Goal: Task Accomplishment & Management: Use online tool/utility

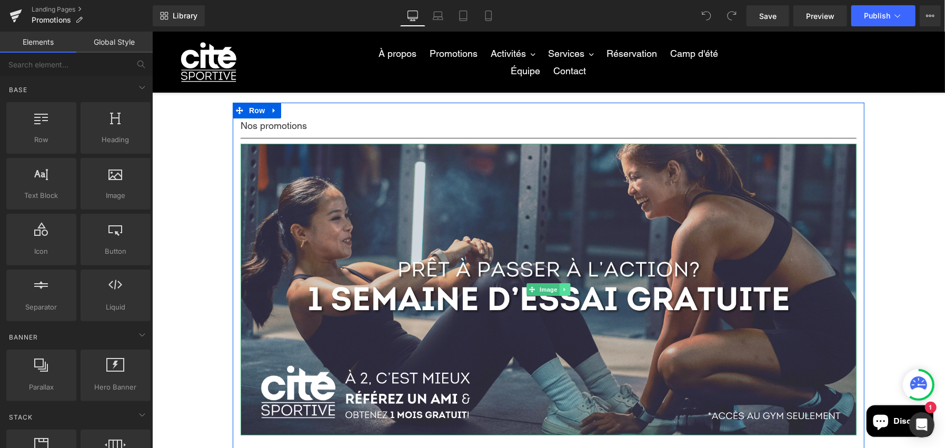
click at [562, 286] on icon at bounding box center [565, 289] width 6 height 6
click at [557, 288] on icon at bounding box center [559, 289] width 6 height 6
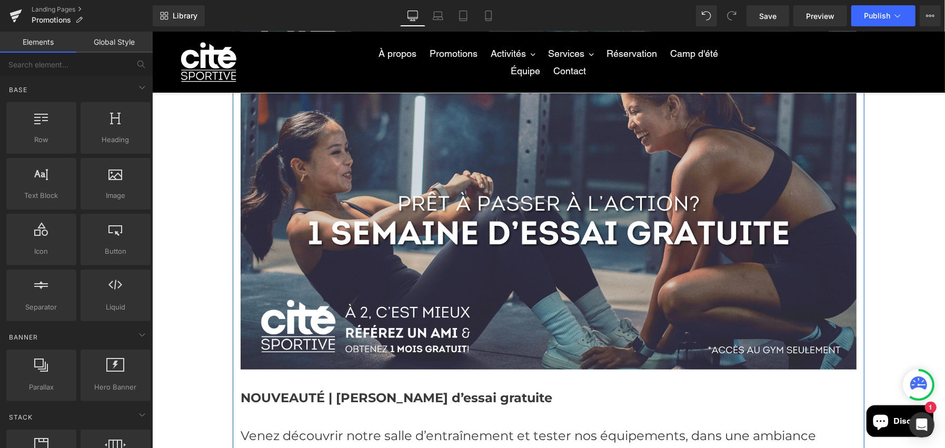
scroll to position [45, 0]
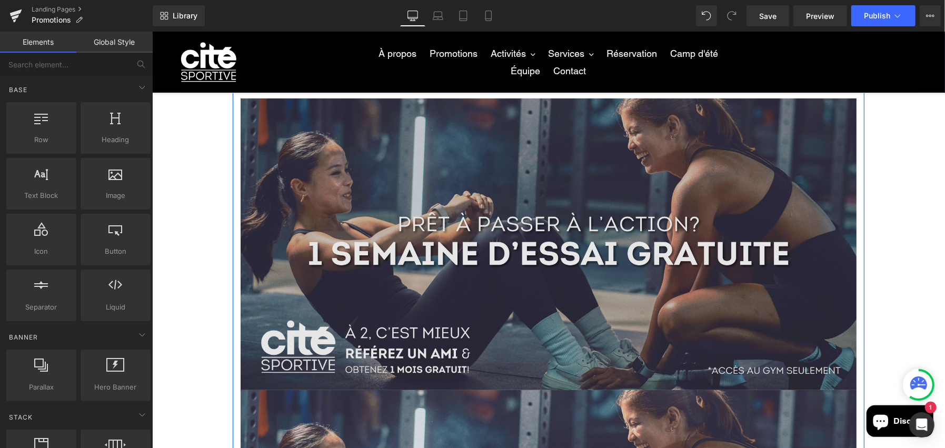
click at [491, 227] on img at bounding box center [548, 244] width 616 height 292
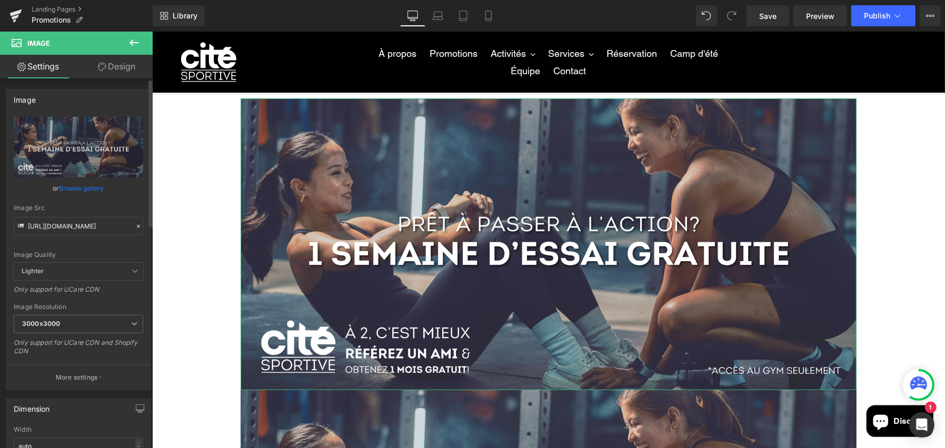
click at [135, 226] on icon at bounding box center [138, 226] width 7 height 7
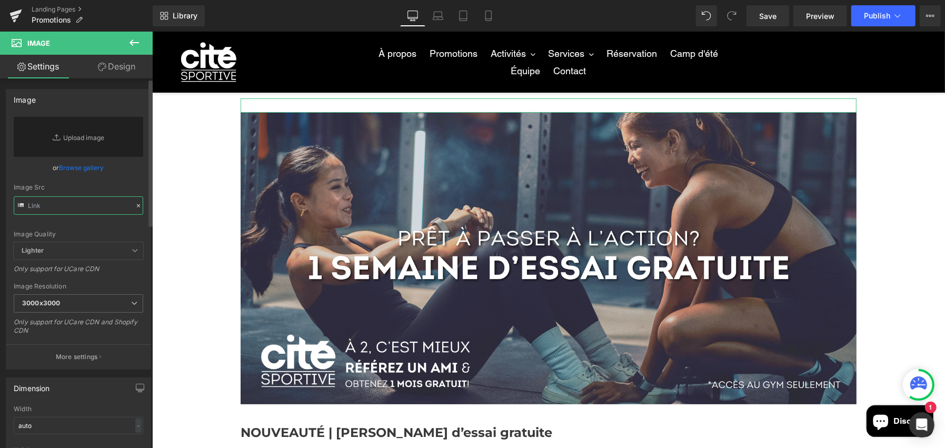
click at [100, 210] on input "text" at bounding box center [79, 205] width 130 height 18
paste input "[URL][DOMAIN_NAME]"
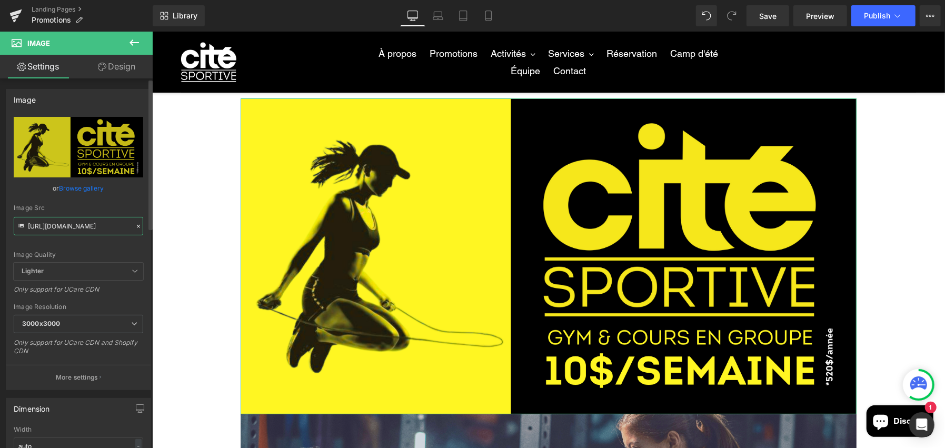
type input "[URL][DOMAIN_NAME]"
click at [125, 253] on div "Image Quality" at bounding box center [79, 254] width 130 height 7
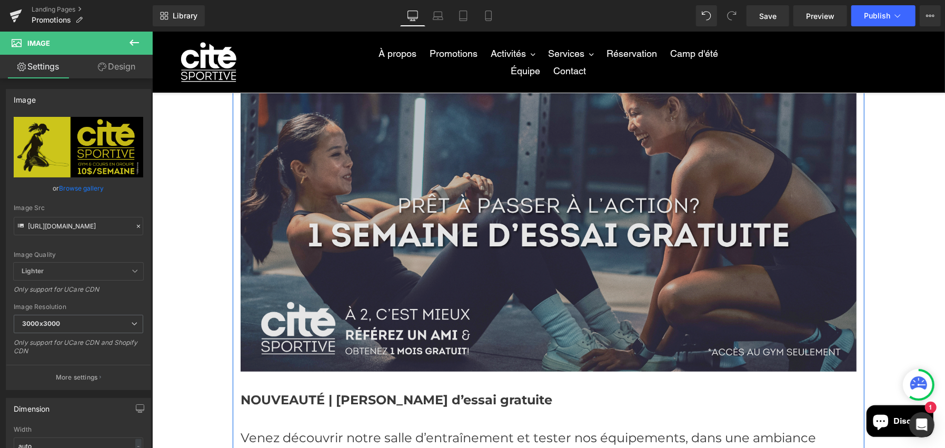
scroll to position [572, 0]
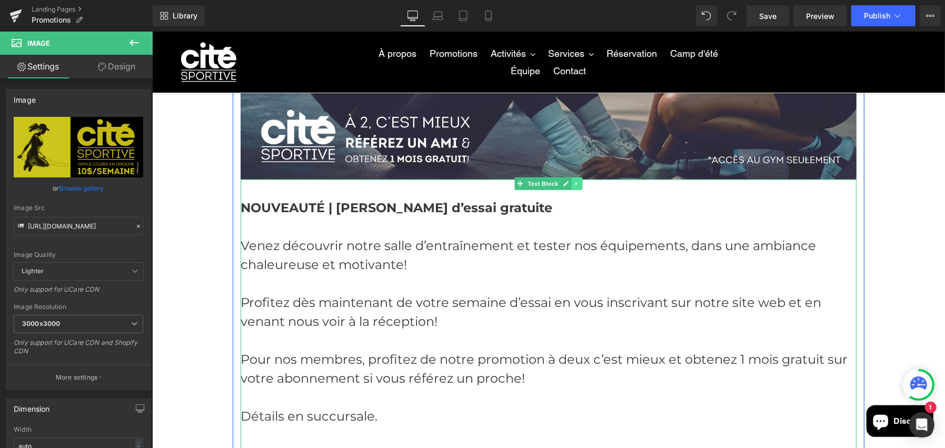
click at [573, 180] on icon at bounding box center [576, 183] width 6 height 6
click at [567, 188] on link at bounding box center [571, 183] width 11 height 13
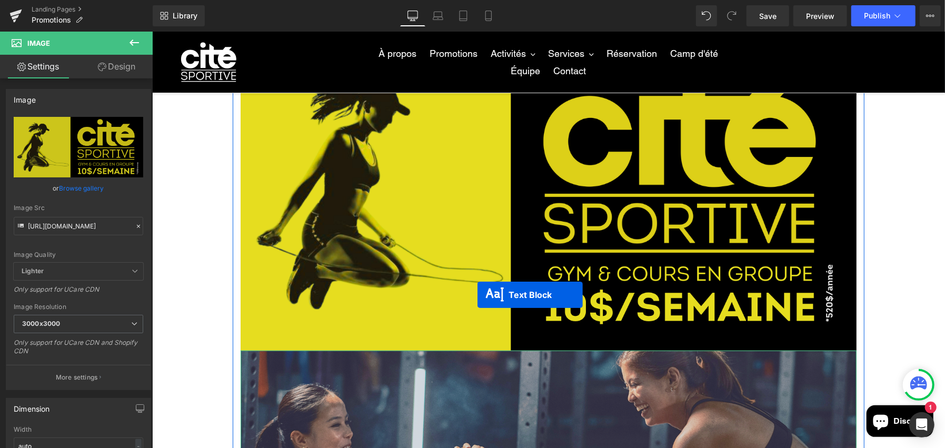
scroll to position [102, 0]
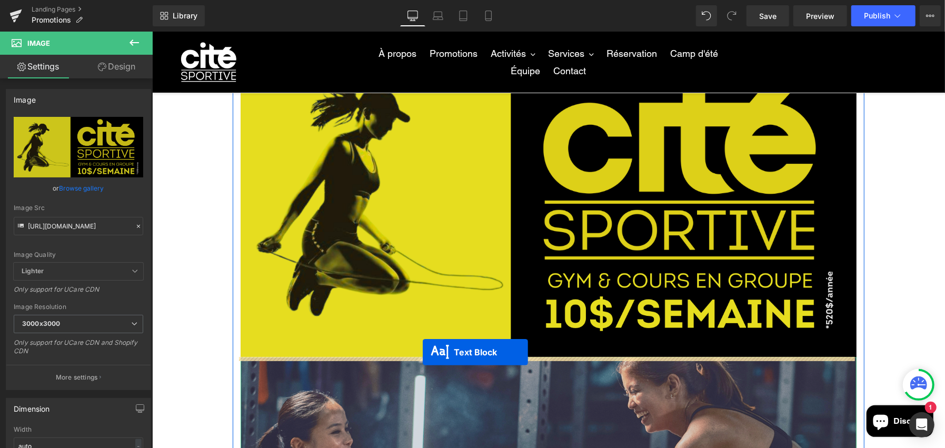
drag, startPoint x: 499, startPoint y: 334, endPoint x: 422, endPoint y: 351, distance: 78.3
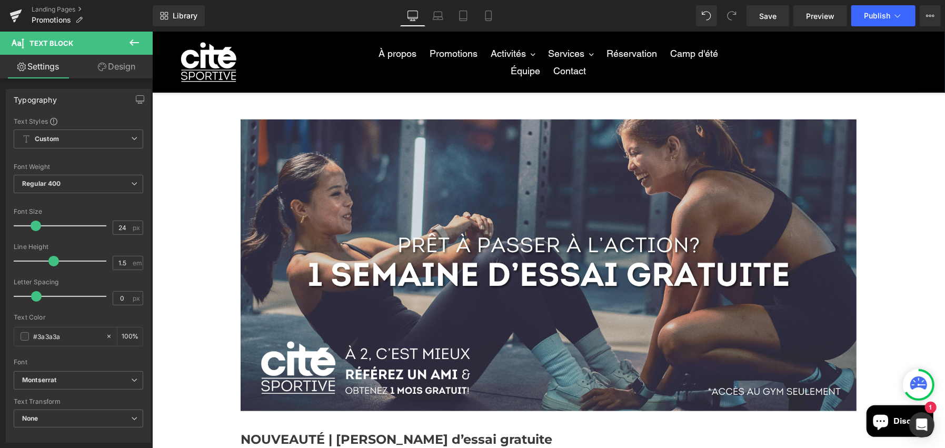
scroll to position [313, 0]
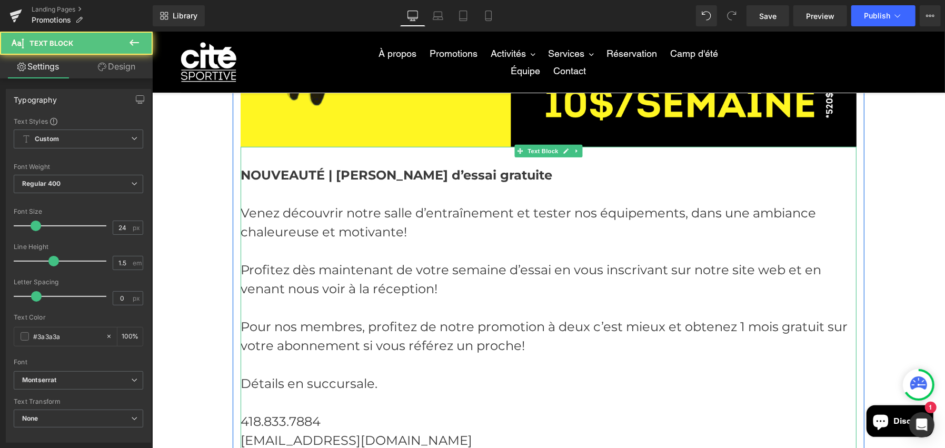
click at [388, 171] on strong "NOUVEAUTÉ | [PERSON_NAME] d’essai gratuite" at bounding box center [396, 174] width 312 height 15
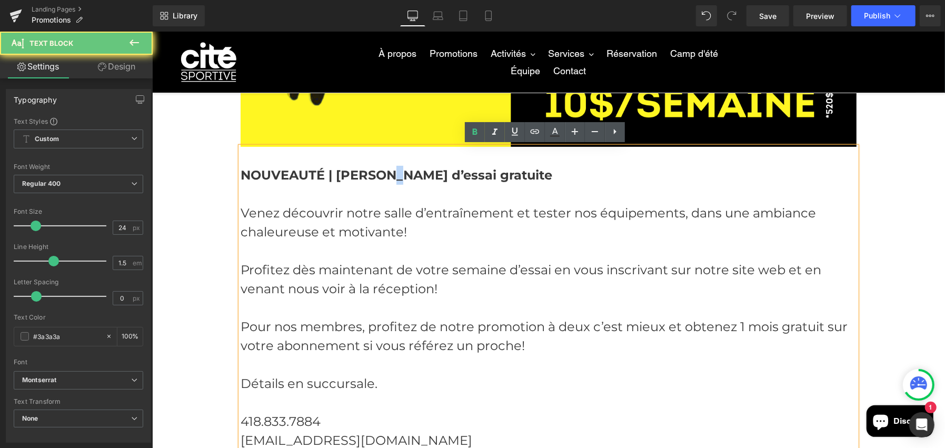
click at [388, 171] on strong "NOUVEAUTÉ | [PERSON_NAME] d’essai gratuite" at bounding box center [396, 174] width 312 height 15
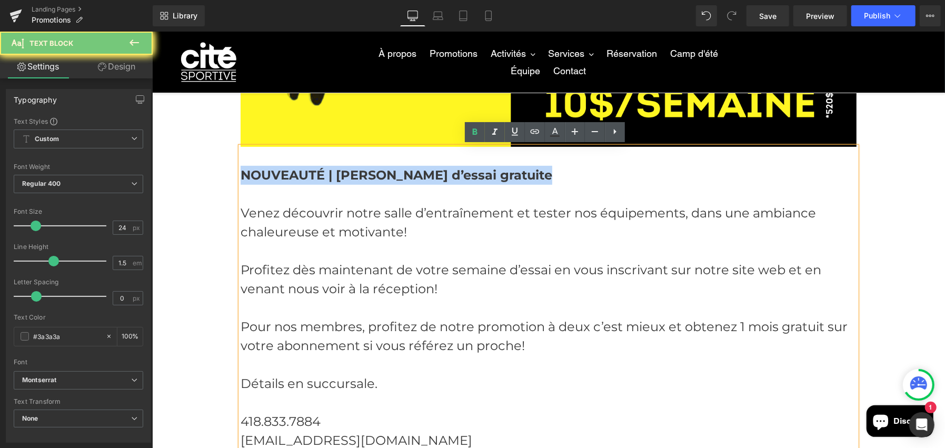
click at [388, 171] on strong "NOUVEAUTÉ | [PERSON_NAME] d’essai gratuite" at bounding box center [396, 174] width 312 height 15
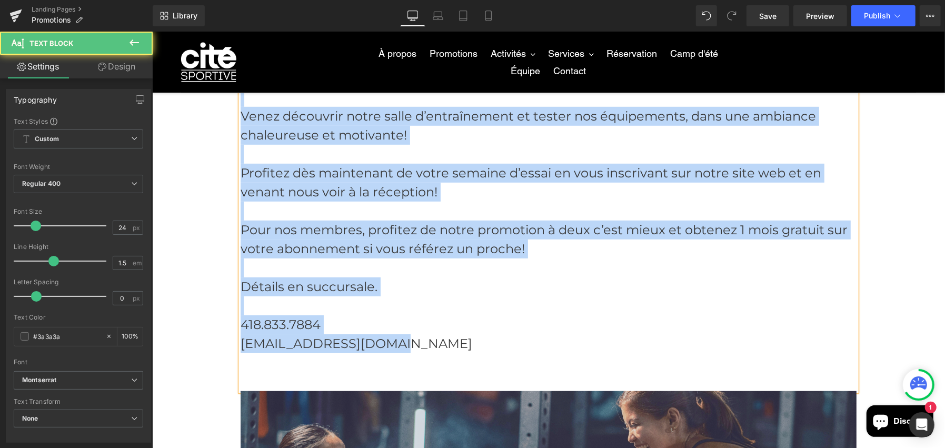
scroll to position [207, 0]
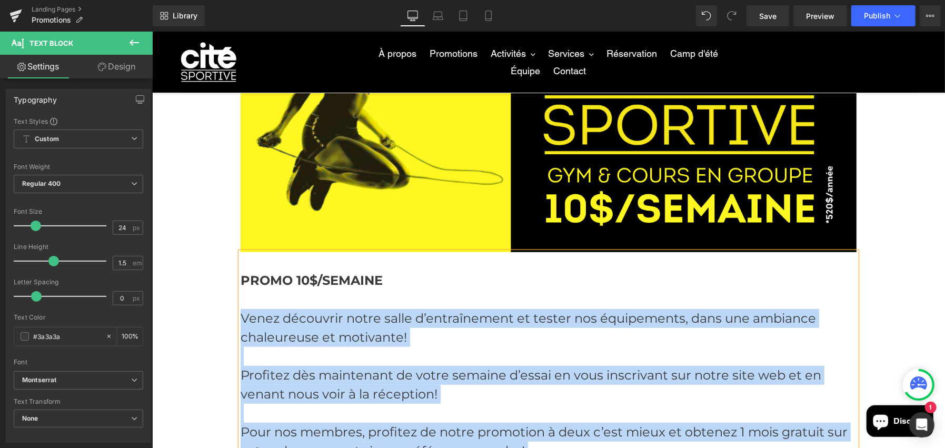
drag, startPoint x: 393, startPoint y: 331, endPoint x: 237, endPoint y: 319, distance: 155.9
click at [240, 319] on div "PROMO 10$/SEMAINE Venez découvrir notre salle d’entraînement et tester nos équi…" at bounding box center [548, 422] width 616 height 341
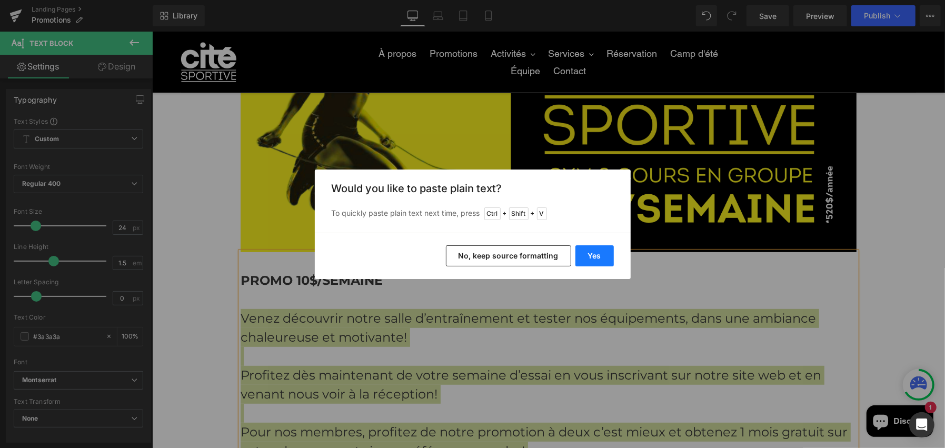
click at [596, 257] on button "Yes" at bounding box center [595, 255] width 38 height 21
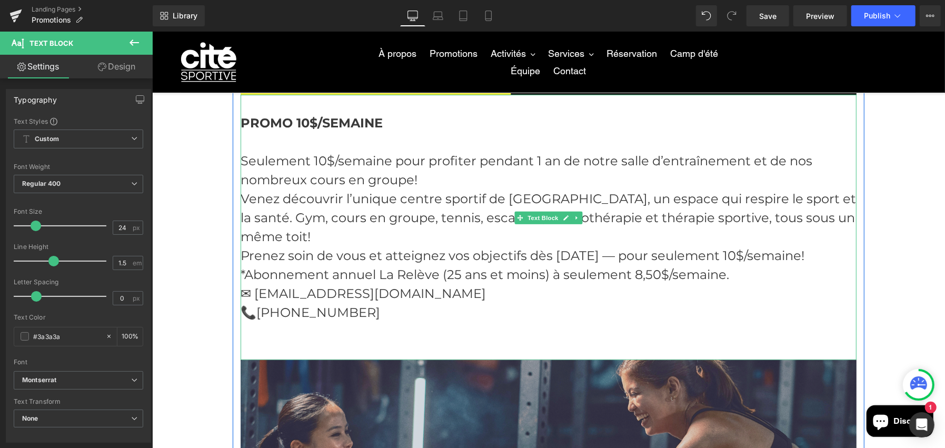
scroll to position [365, 0]
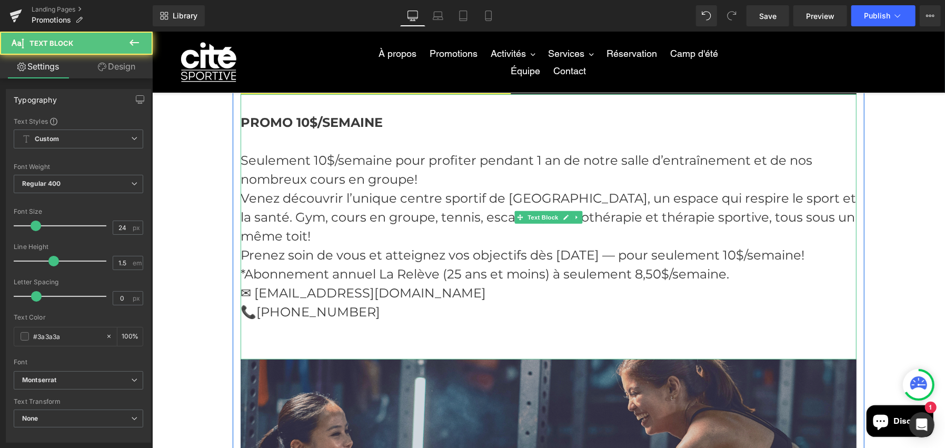
click at [418, 180] on p "Seulement 10$/semaine pour profiter pendant 1 an de notre salle d’entraînement …" at bounding box center [548, 170] width 616 height 38
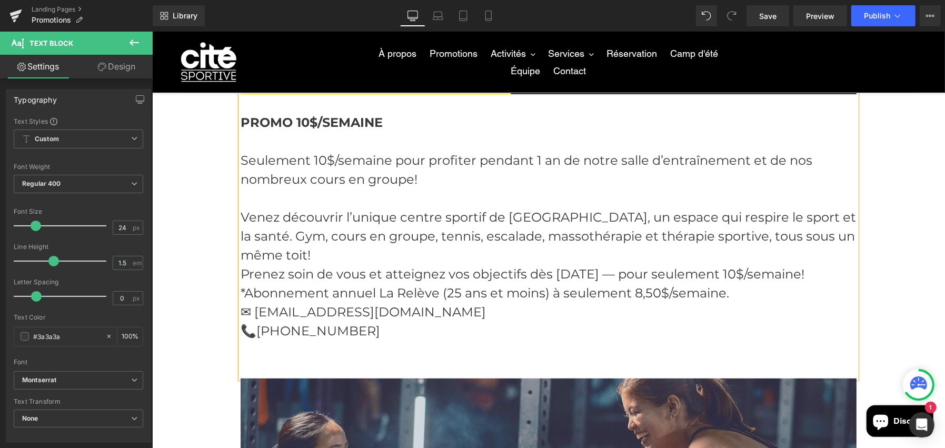
click at [843, 232] on p "Venez découvrir l’unique centre sportif de [GEOGRAPHIC_DATA], un espace qui res…" at bounding box center [548, 235] width 616 height 57
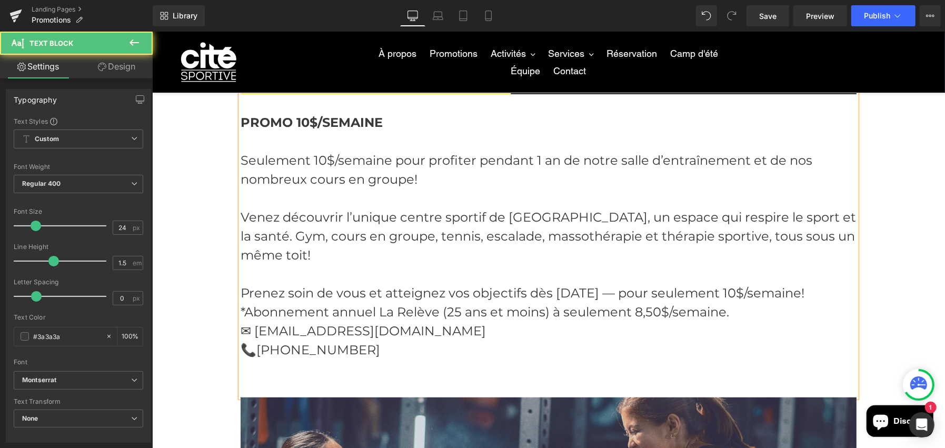
click at [834, 283] on p "Prenez soin de vous et atteignez vos objectifs dès [DATE] — pour seulement 10$/…" at bounding box center [548, 292] width 616 height 19
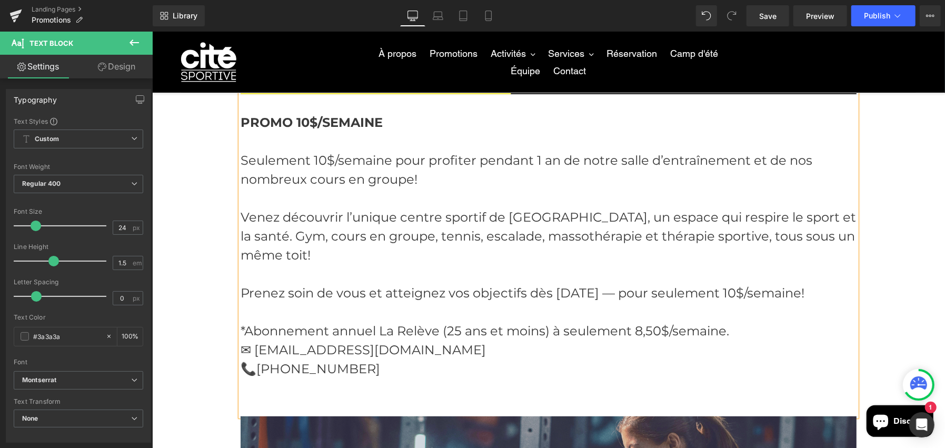
click at [772, 321] on p "*Abonnement annuel La Relève (25 ans et moins) à seulement 8,50$/semaine." at bounding box center [548, 330] width 616 height 19
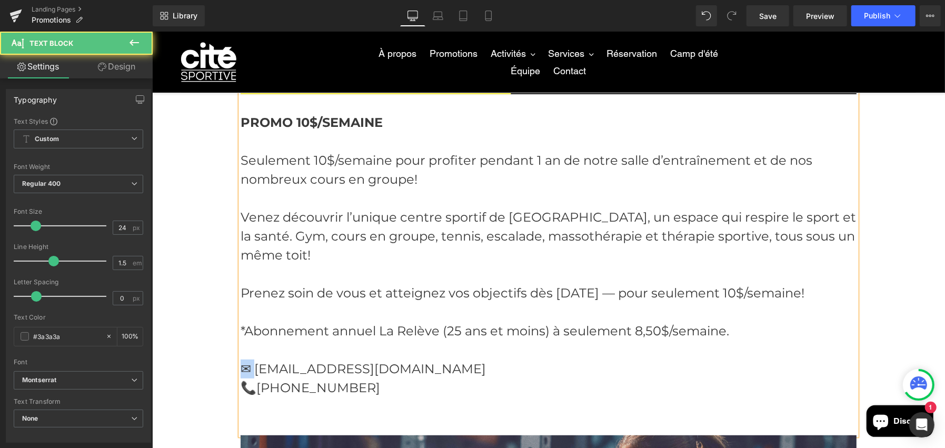
drag, startPoint x: 252, startPoint y: 350, endPoint x: 214, endPoint y: 348, distance: 38.5
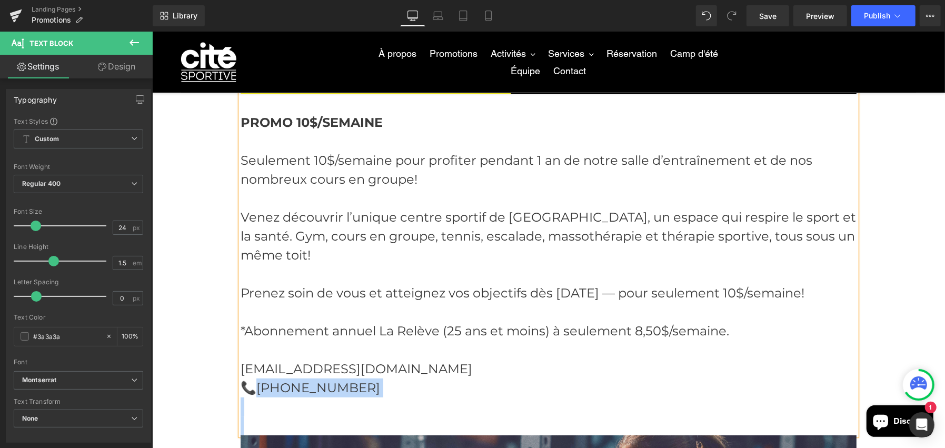
drag, startPoint x: 254, startPoint y: 374, endPoint x: 235, endPoint y: 369, distance: 19.5
click at [240, 369] on div "PROMO 10$/SEMAINE Seulement 10$/semaine pour profiter pendant 1 an de notre sal…" at bounding box center [548, 264] width 616 height 341
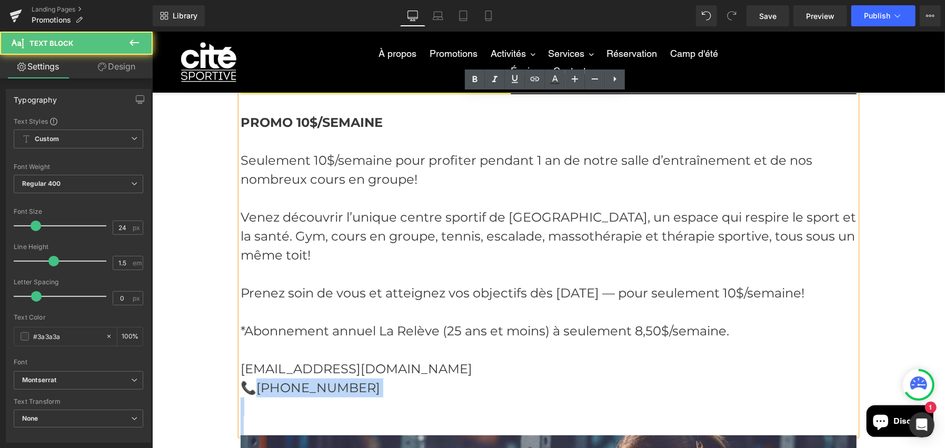
click at [252, 378] on p "📞[PHONE_NUMBER]" at bounding box center [548, 387] width 616 height 19
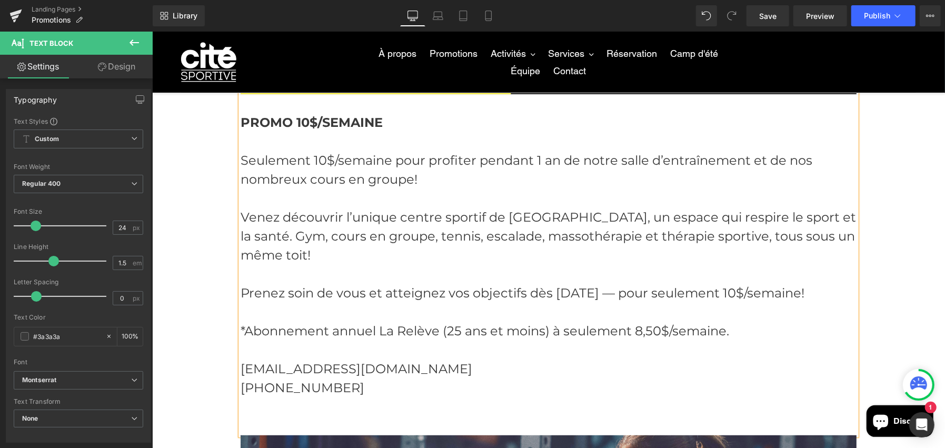
click at [266, 416] on p at bounding box center [548, 425] width 616 height 19
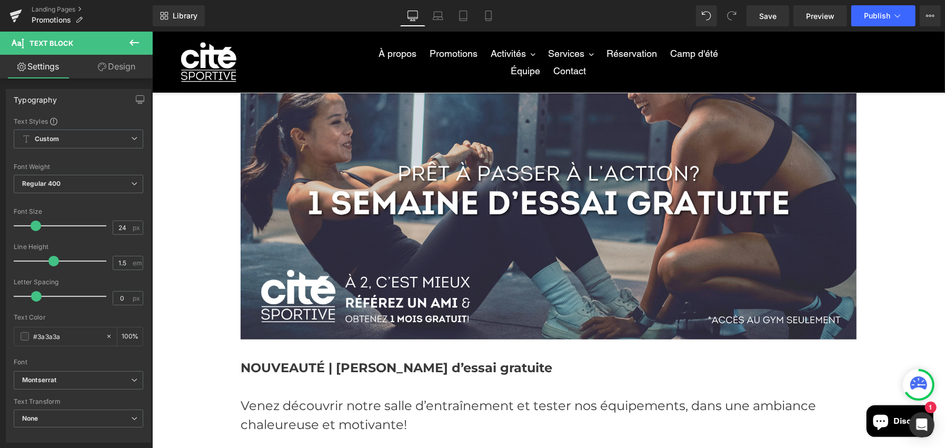
scroll to position [1103, 0]
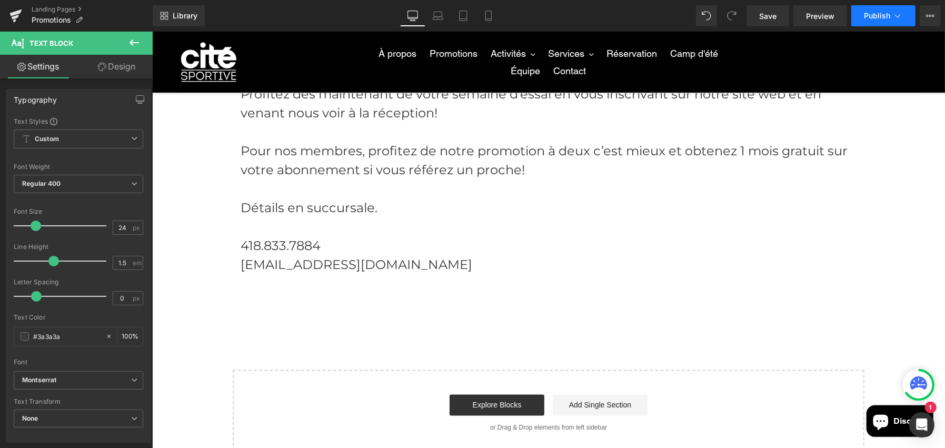
click at [868, 14] on span "Publish" at bounding box center [877, 16] width 26 height 8
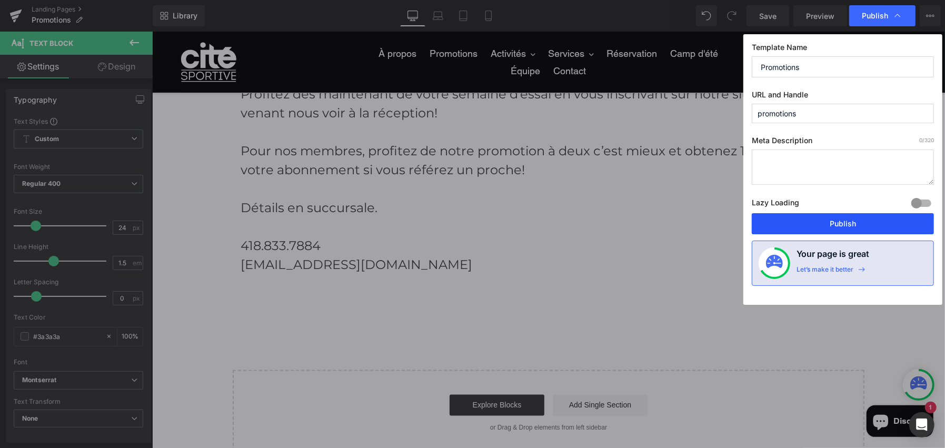
click at [809, 226] on button "Publish" at bounding box center [843, 223] width 182 height 21
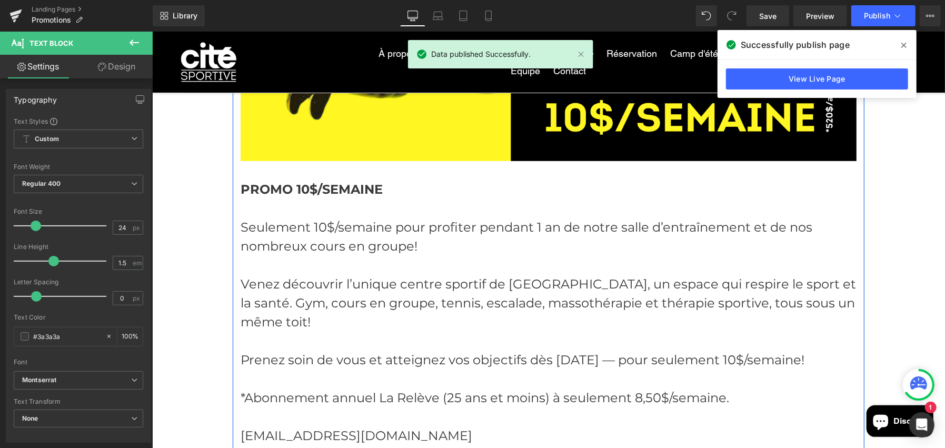
scroll to position [368, 0]
